Goal: Information Seeking & Learning: Learn about a topic

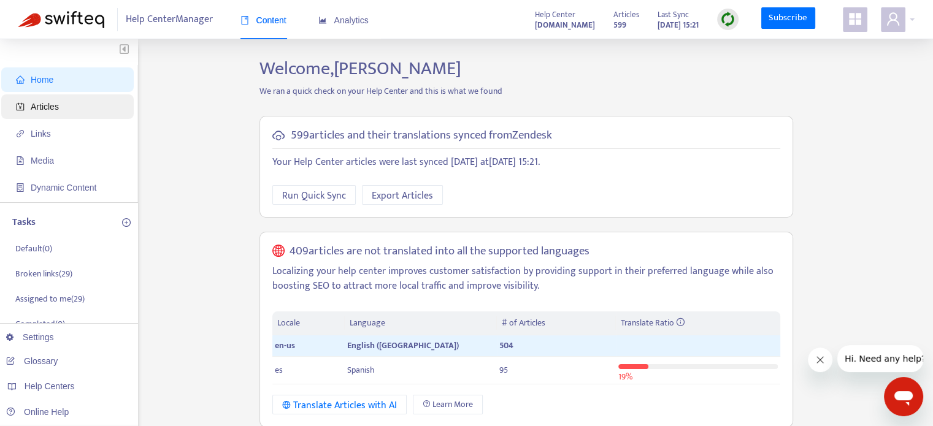
click at [82, 107] on span "Articles" at bounding box center [70, 106] width 108 height 25
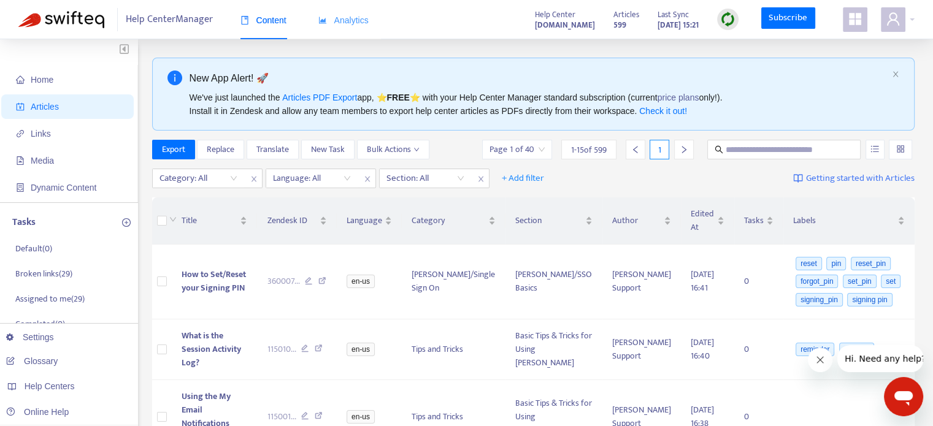
click at [343, 34] on div "Analytics" at bounding box center [343, 20] width 50 height 37
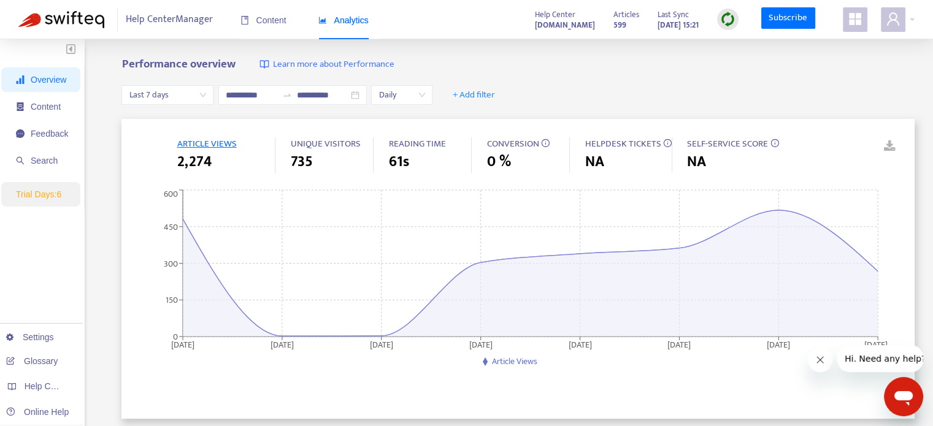
click at [211, 141] on span "ARTICLE VIEWS" at bounding box center [207, 143] width 60 height 15
click at [696, 133] on div "ARTICLE VIEWS 2,274 UNIQUE VISITORS 735 READING TIME 61s CONVERSION 0 % HELPDES…" at bounding box center [517, 269] width 793 height 300
click at [698, 134] on div "ARTICLE VIEWS 2,274 UNIQUE VISITORS 735 READING TIME 61s CONVERSION 0 % HELPDES…" at bounding box center [517, 269] width 793 height 300
click at [700, 139] on span "SELF-SERVICE SCORE" at bounding box center [727, 143] width 81 height 15
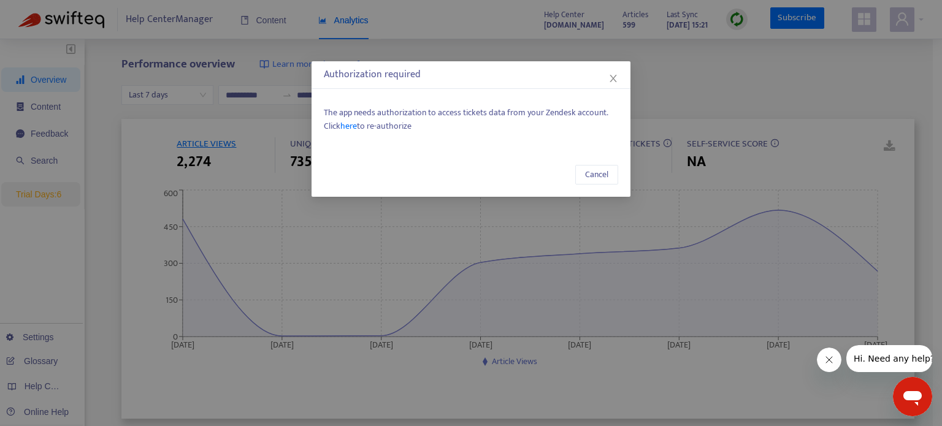
click at [351, 128] on span "here" at bounding box center [349, 126] width 17 height 14
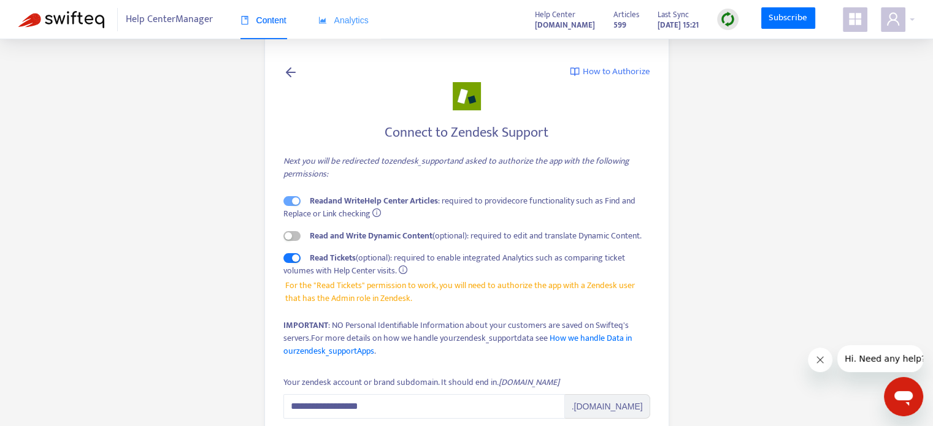
click at [358, 28] on div "Analytics" at bounding box center [343, 20] width 50 height 37
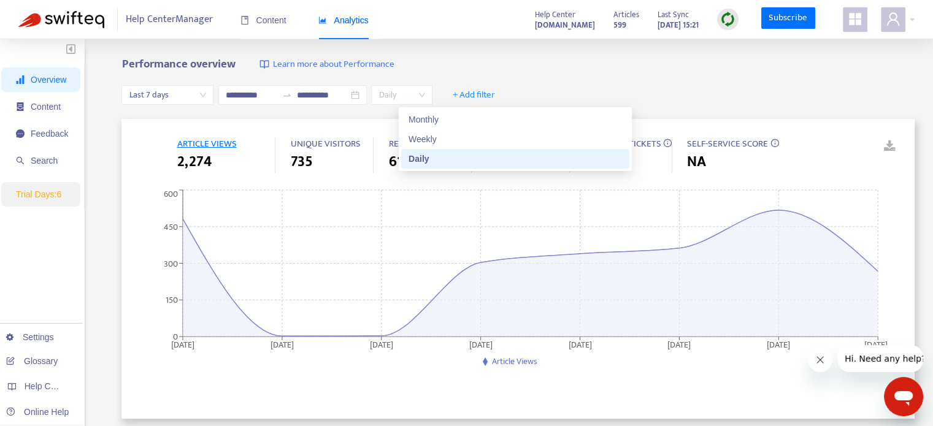
click at [425, 94] on span "Daily" at bounding box center [402, 95] width 47 height 18
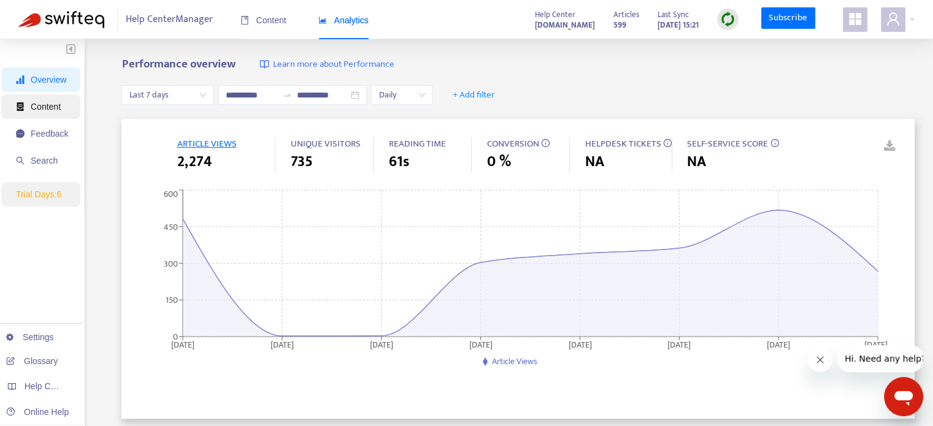
click at [61, 110] on span "Content" at bounding box center [42, 106] width 52 height 25
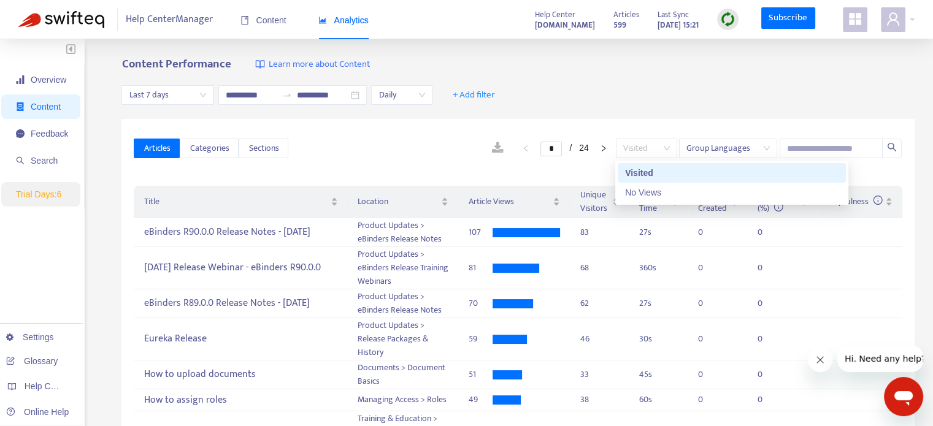
click at [666, 146] on span "Visited" at bounding box center [646, 148] width 47 height 18
click at [663, 193] on div "No Views" at bounding box center [732, 192] width 214 height 13
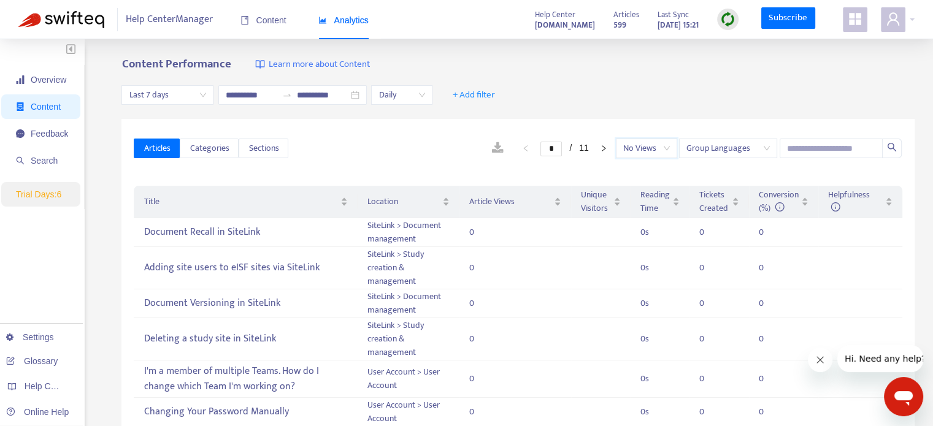
click at [197, 99] on span "Last 7 days" at bounding box center [167, 95] width 77 height 18
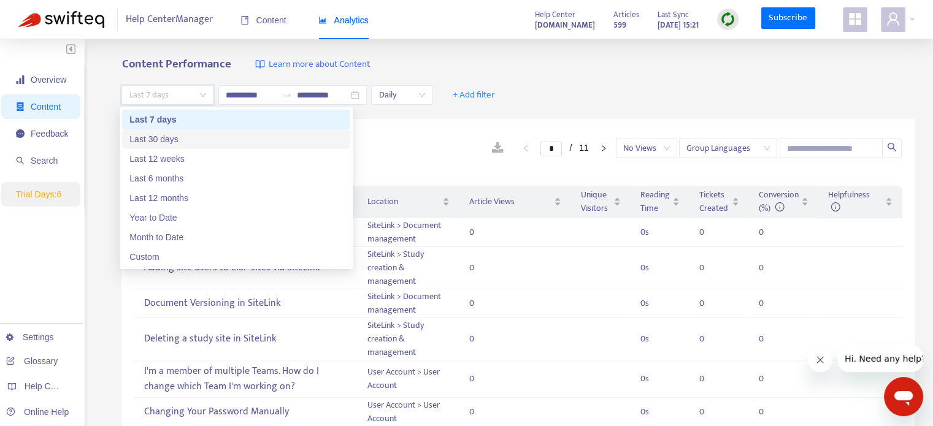
click at [197, 142] on div "Last 30 days" at bounding box center [236, 139] width 214 height 13
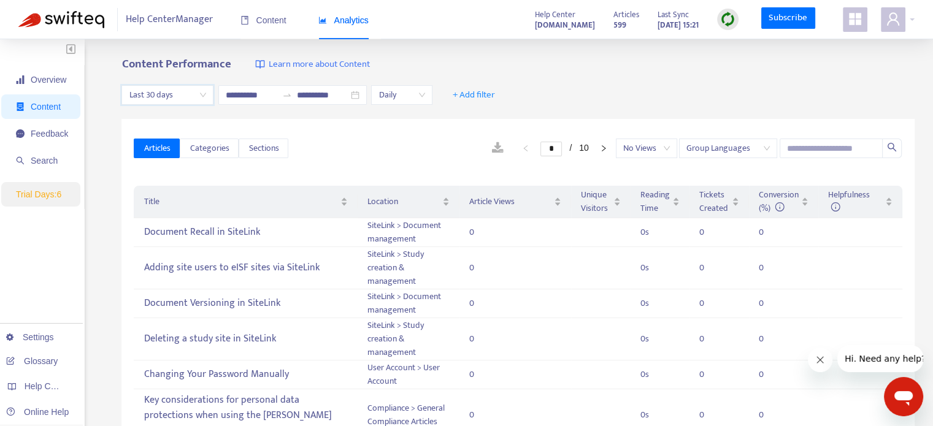
click at [204, 95] on span "Last 30 days" at bounding box center [167, 95] width 77 height 18
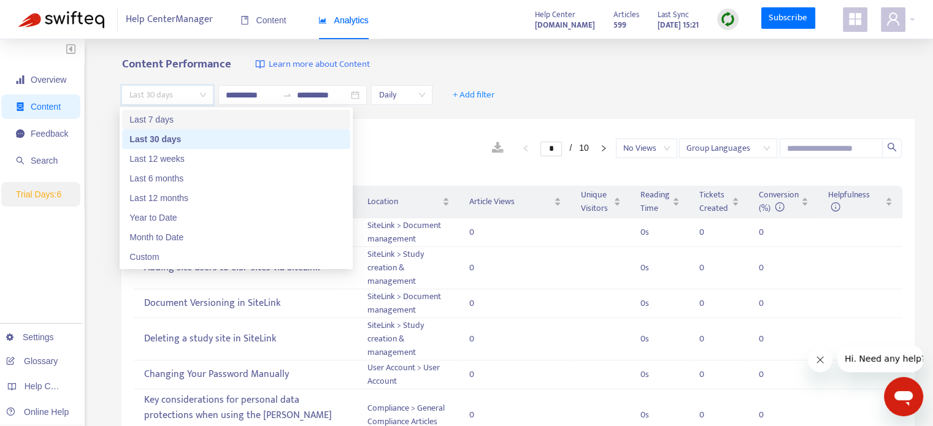
click at [172, 123] on div "Last 7 days" at bounding box center [236, 119] width 214 height 13
type input "**********"
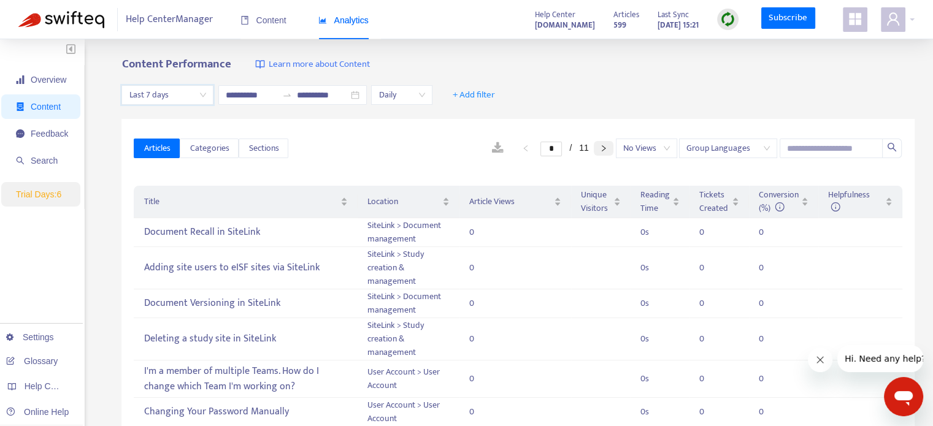
click at [612, 149] on button "button" at bounding box center [604, 148] width 20 height 15
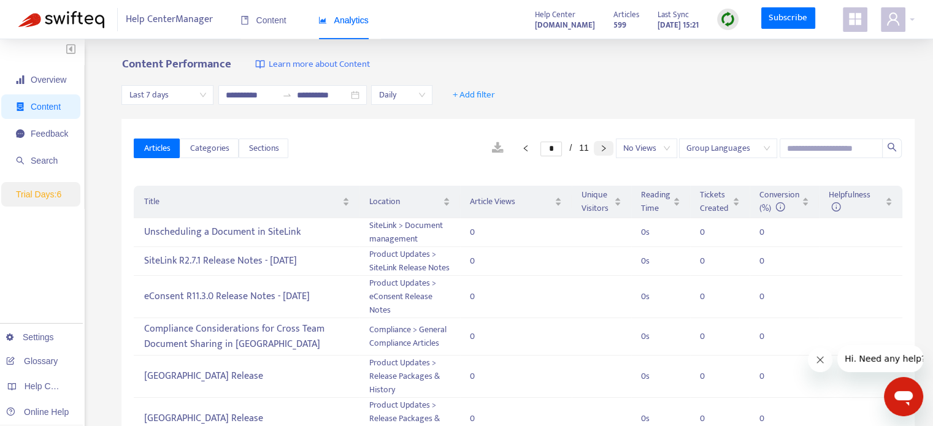
click at [602, 152] on icon "right" at bounding box center [603, 148] width 7 height 7
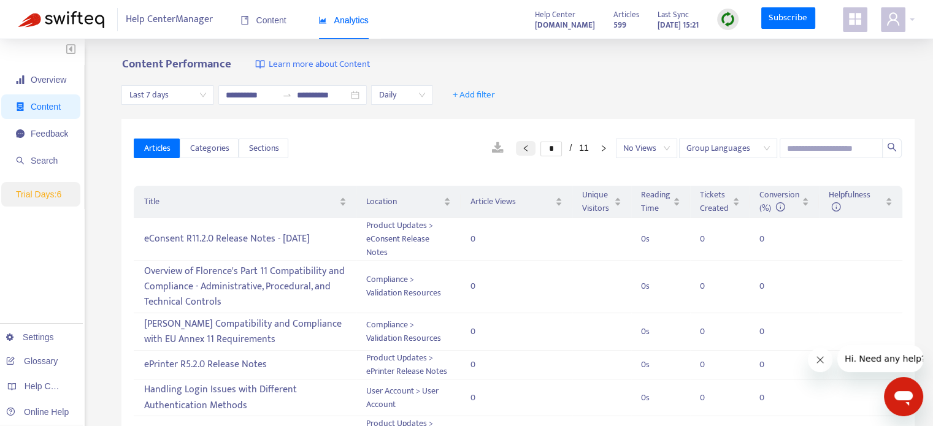
click at [522, 149] on icon "left" at bounding box center [525, 148] width 7 height 7
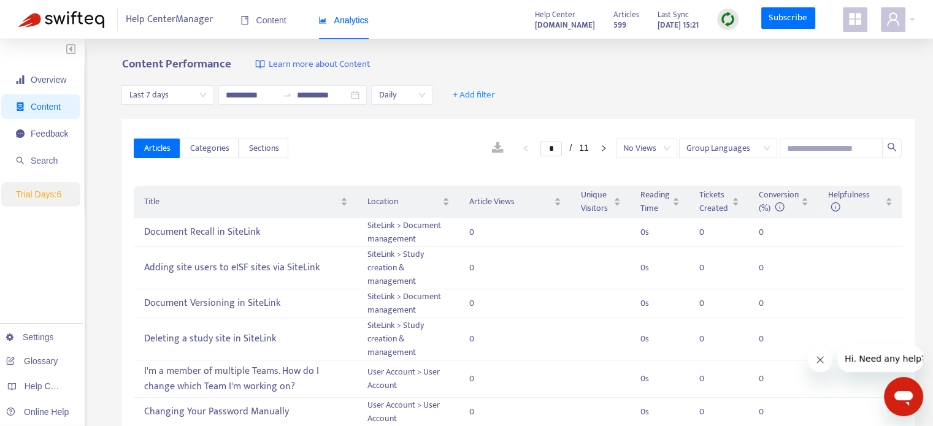
click at [617, 149] on div "No Views" at bounding box center [646, 149] width 61 height 20
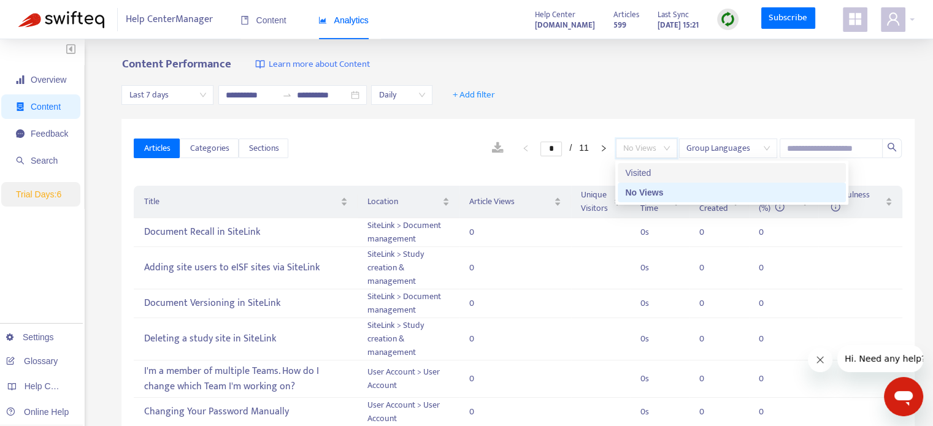
click at [628, 172] on div "Visited" at bounding box center [732, 172] width 214 height 13
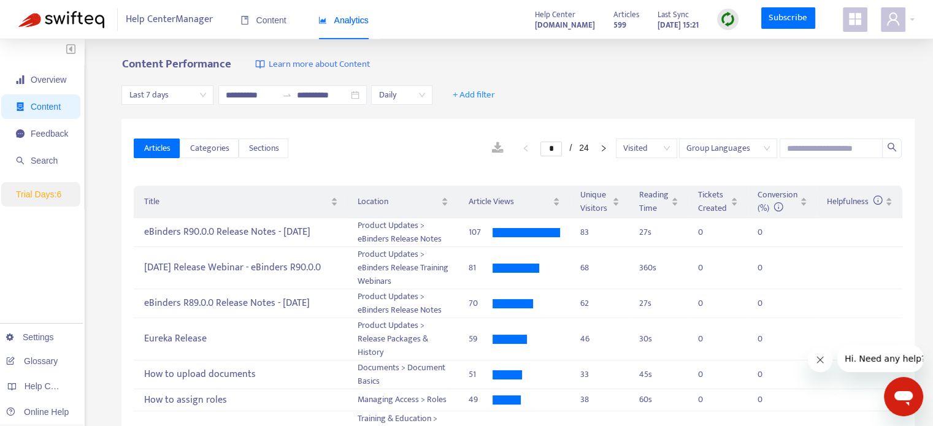
click at [601, 149] on icon "right" at bounding box center [603, 148] width 7 height 7
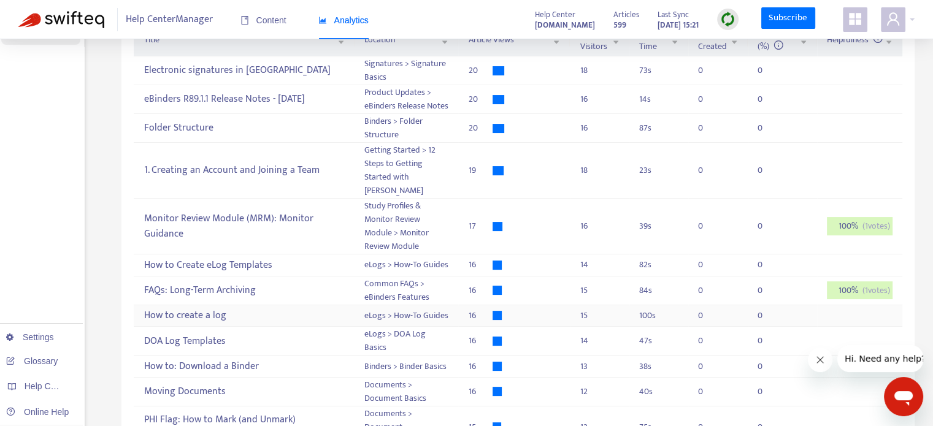
scroll to position [63, 0]
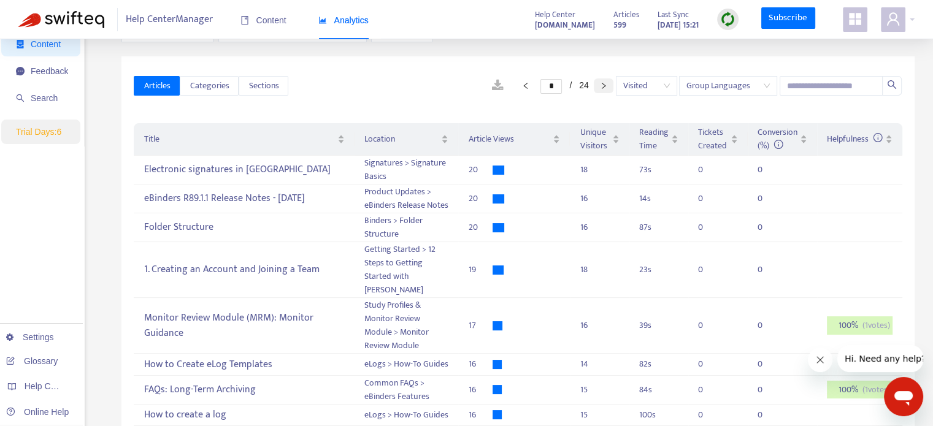
click at [601, 87] on icon "right" at bounding box center [603, 85] width 7 height 7
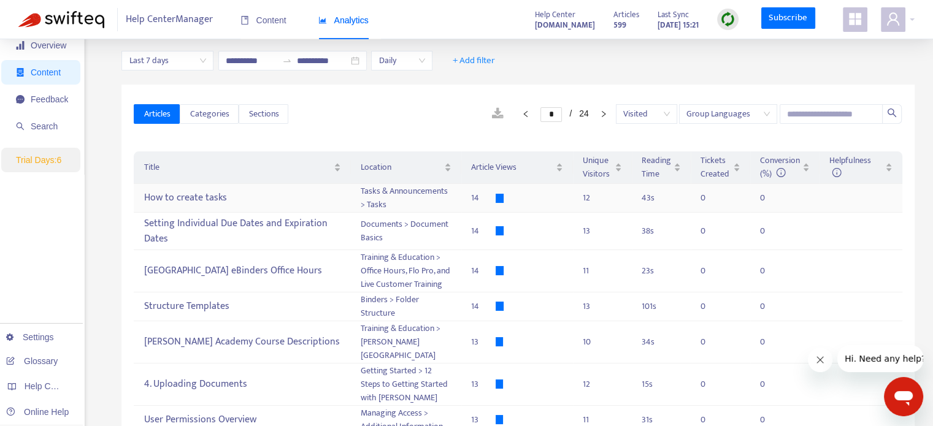
scroll to position [0, 0]
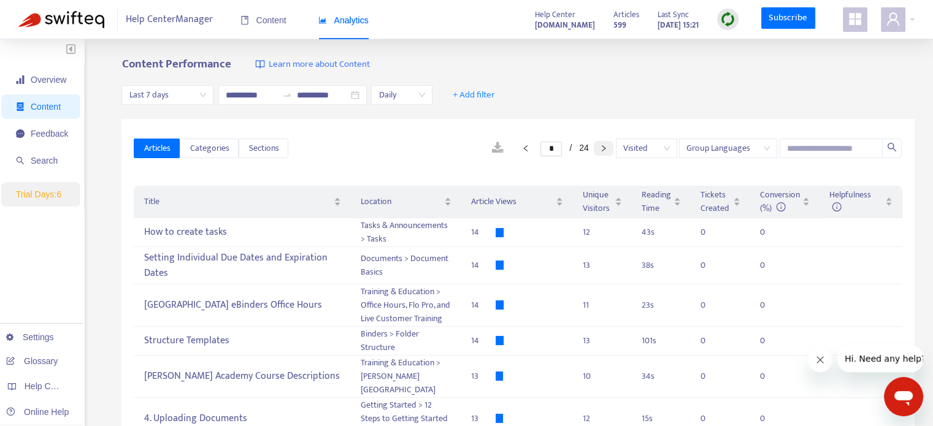
click at [604, 145] on icon "right" at bounding box center [603, 148] width 7 height 7
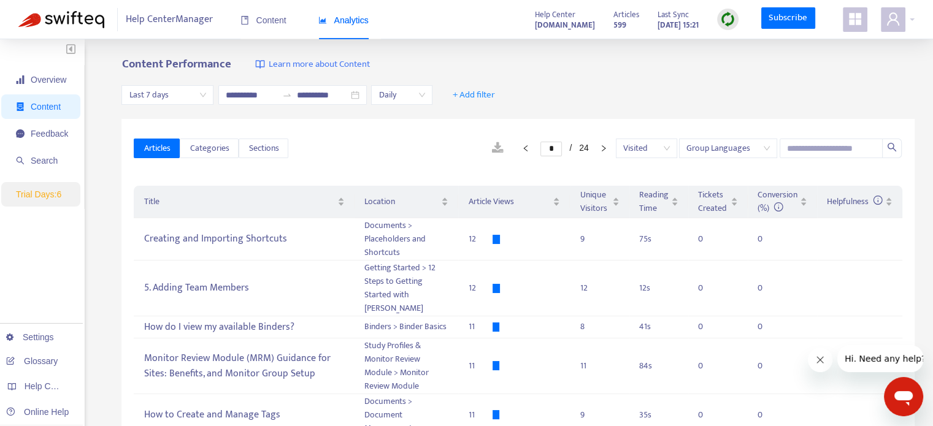
click at [425, 95] on span "Daily" at bounding box center [402, 95] width 47 height 18
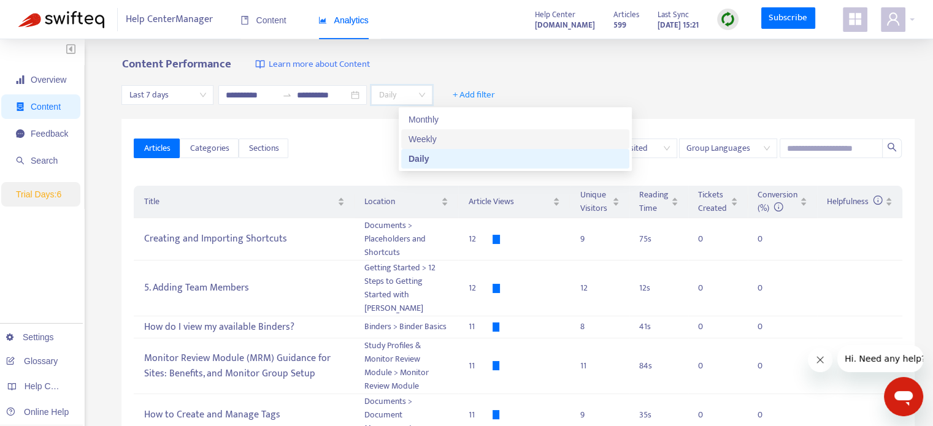
click at [444, 137] on div "Weekly" at bounding box center [516, 139] width 214 height 13
type input "*"
